Goal: Information Seeking & Learning: Learn about a topic

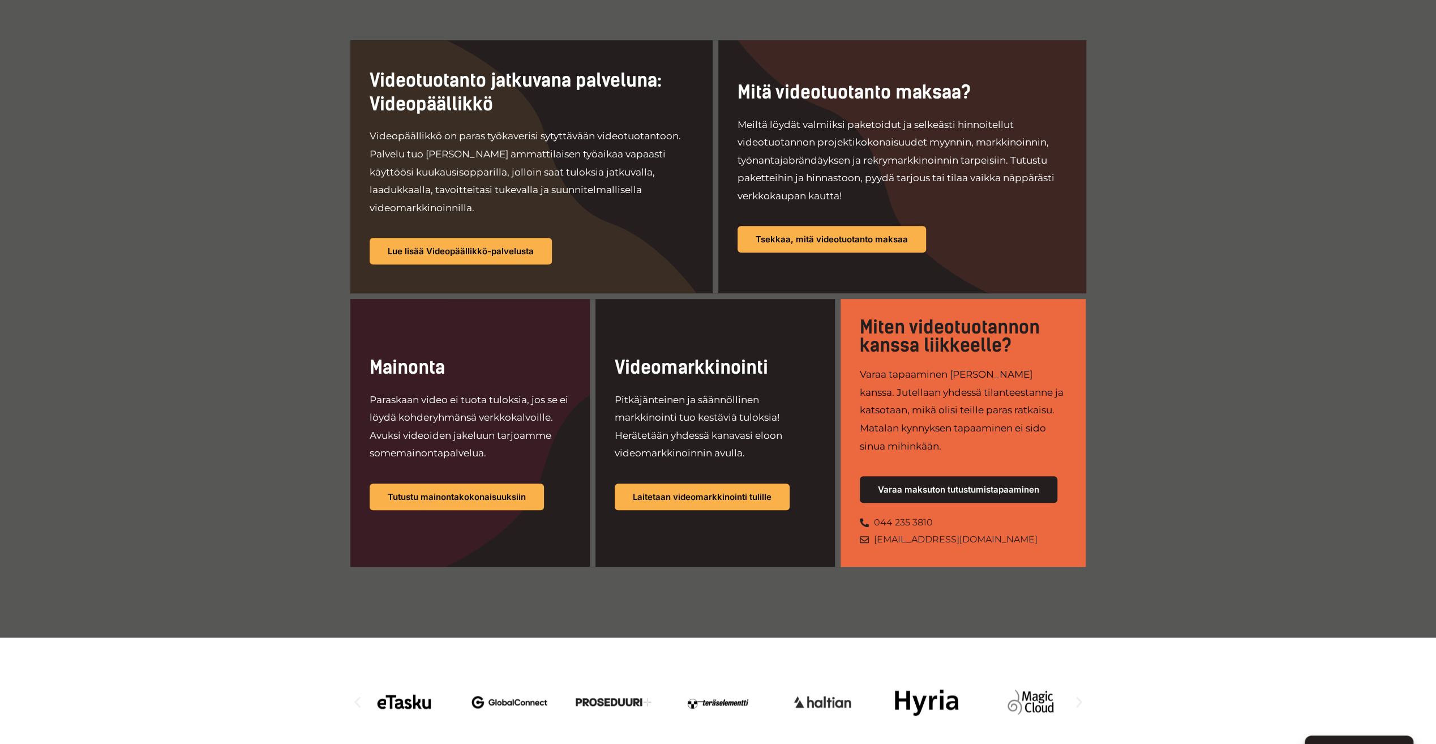
scroll to position [736, 0]
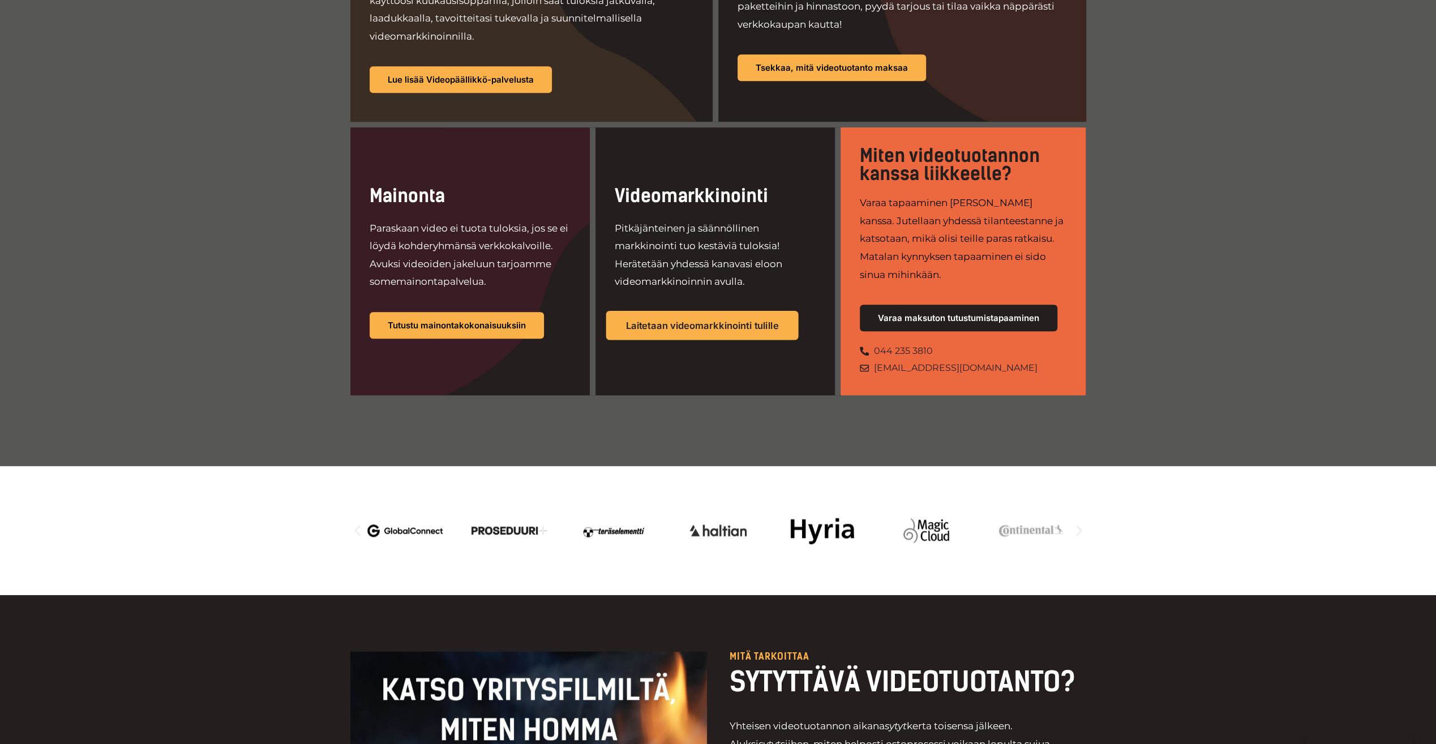
click at [764, 320] on span "Laitetaan videomarkkinointi tulille" at bounding box center [702, 325] width 153 height 10
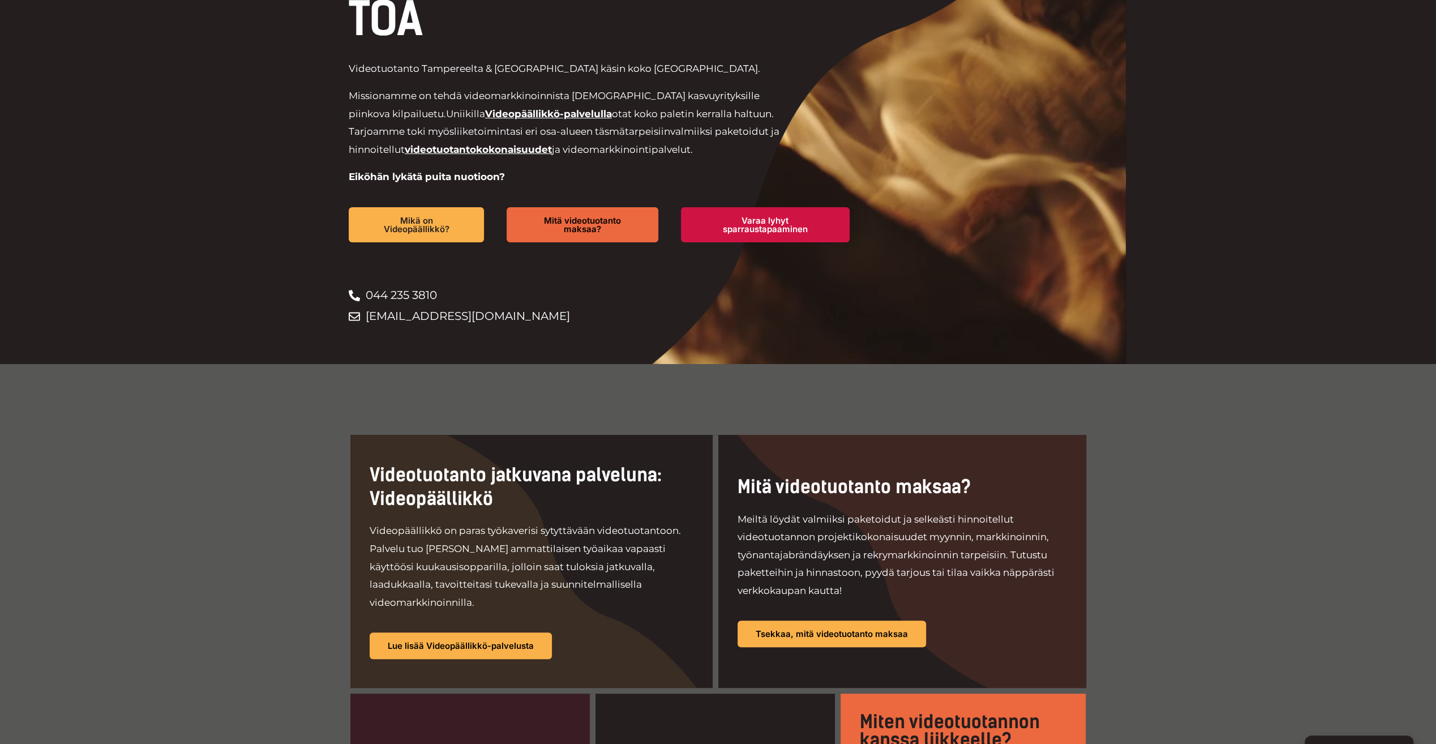
scroll to position [0, 0]
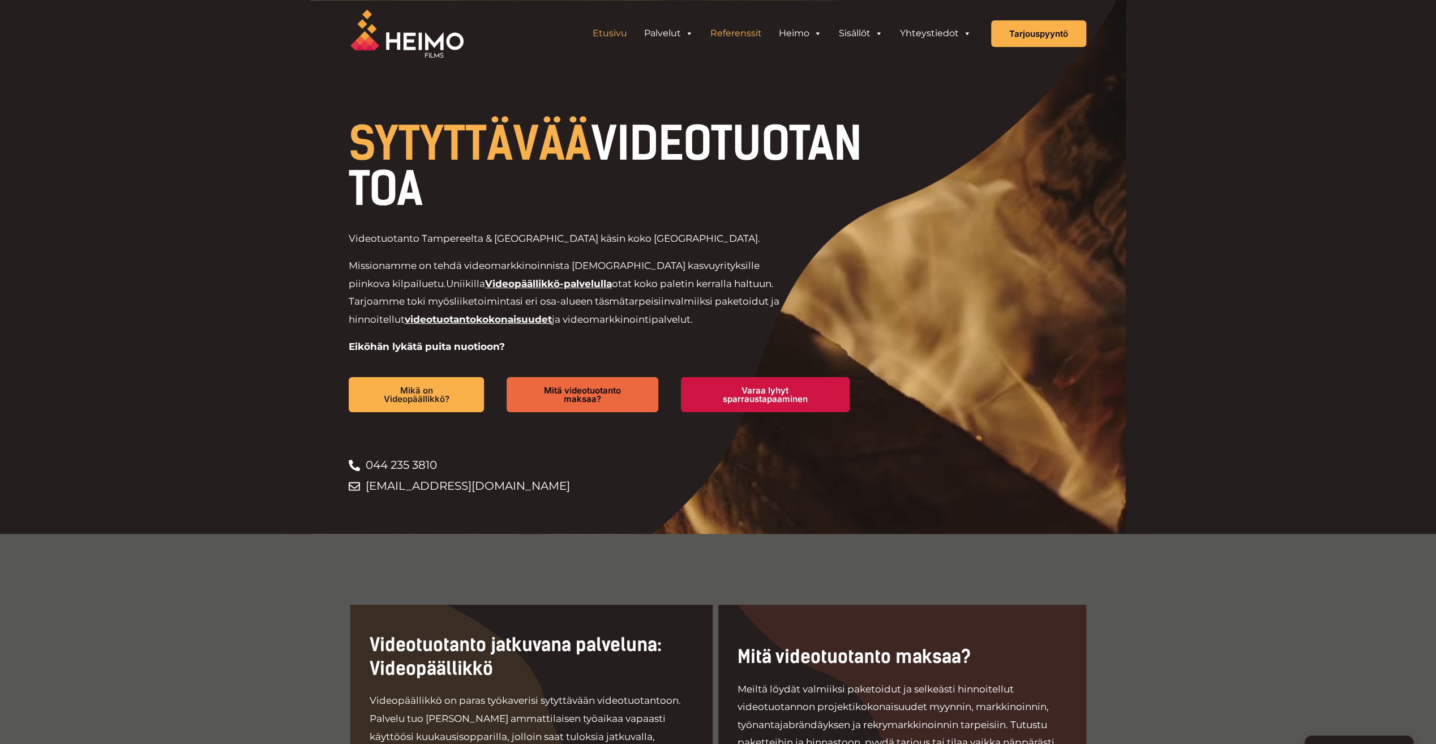
click at [725, 36] on link "Referenssit" at bounding box center [736, 33] width 69 height 23
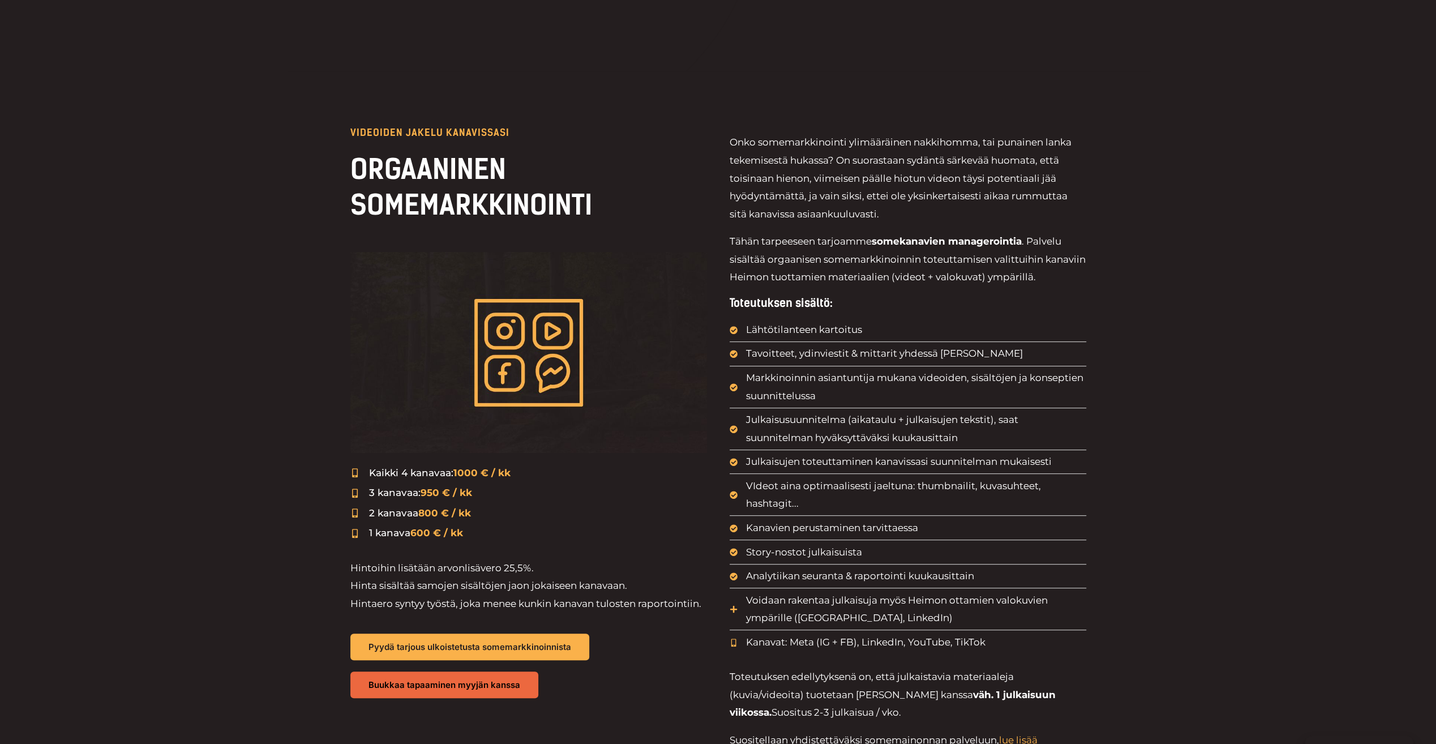
scroll to position [453, 0]
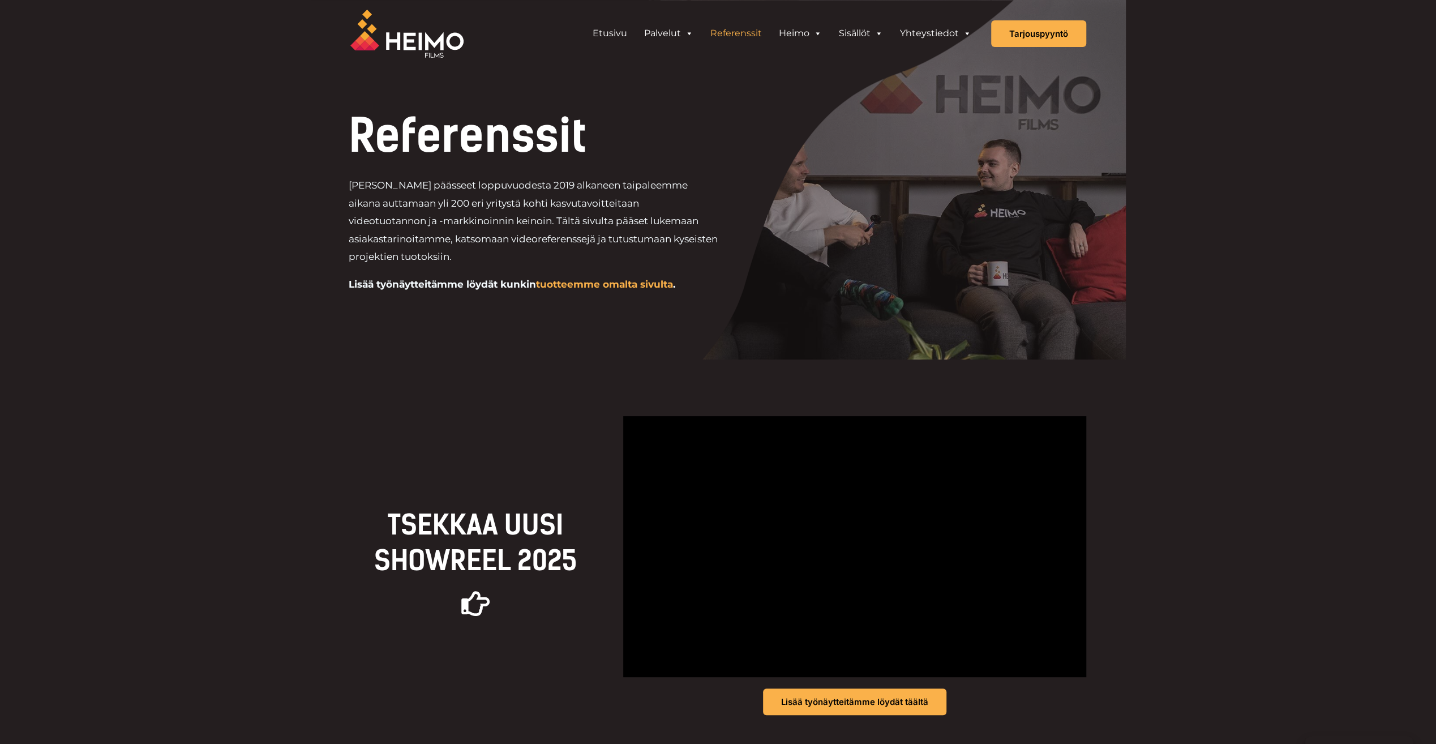
scroll to position [283, 0]
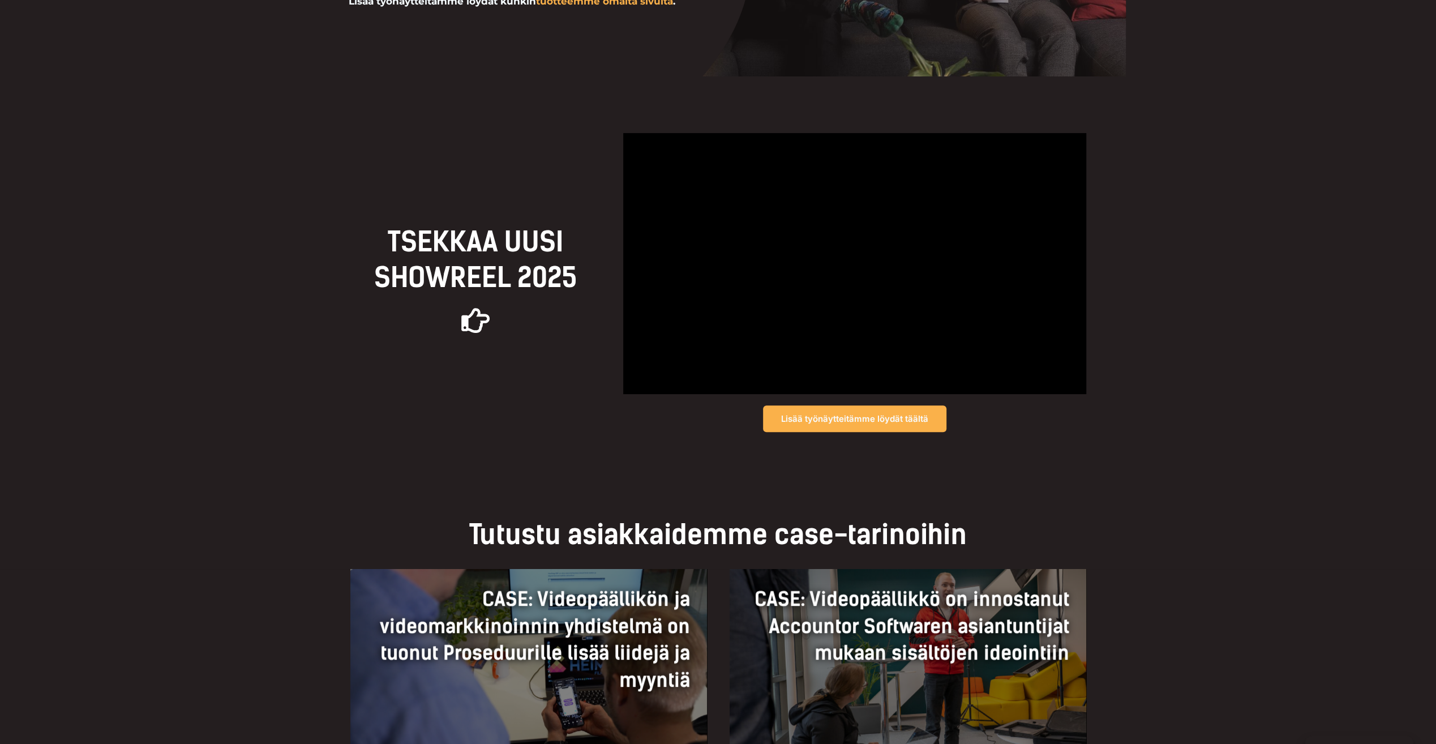
click at [906, 421] on span "Lisää työnäytteitämme löydät täältä" at bounding box center [854, 418] width 147 height 8
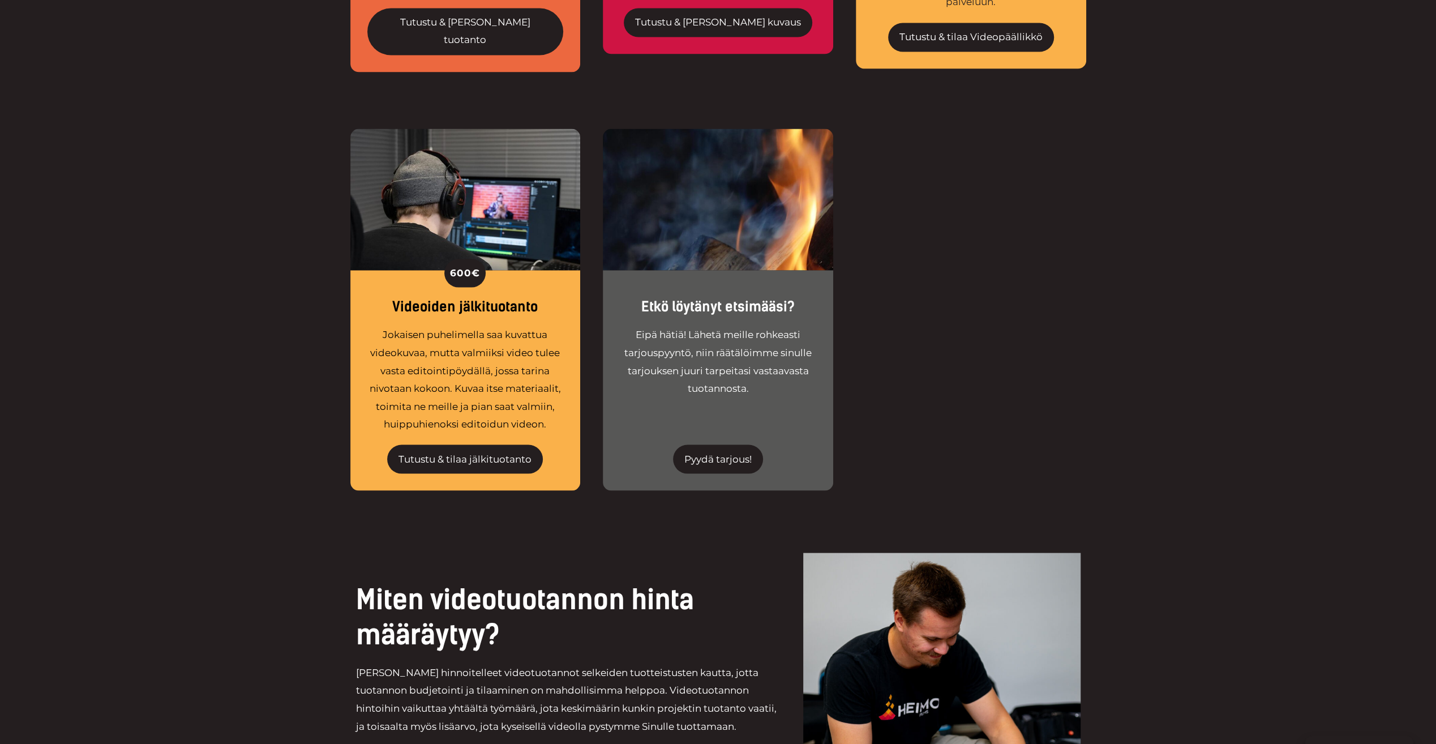
scroll to position [2265, 0]
